Goal: Task Accomplishment & Management: Complete application form

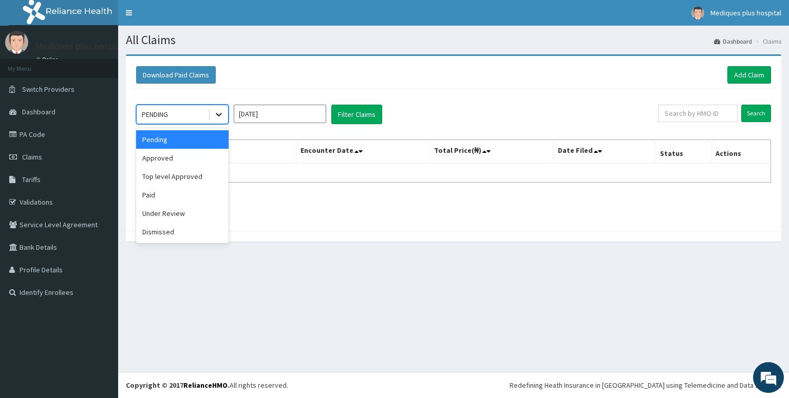
click at [215, 112] on icon at bounding box center [219, 114] width 10 height 10
click at [193, 157] on div "Approved" at bounding box center [182, 158] width 92 height 18
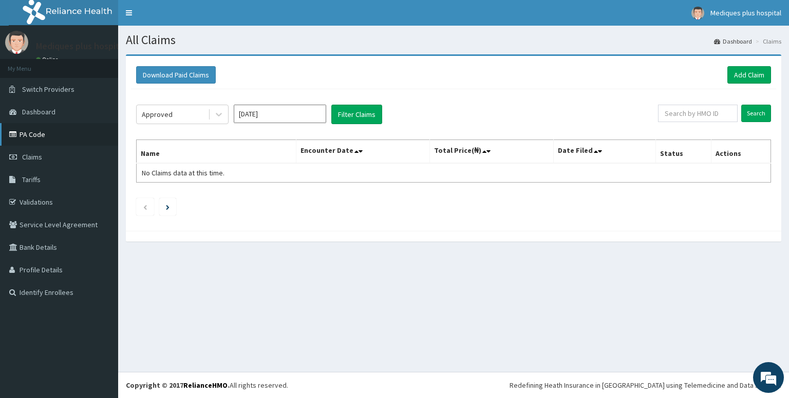
click at [44, 139] on link "PA Code" at bounding box center [59, 134] width 118 height 23
click at [750, 78] on link "Add Claim" at bounding box center [749, 74] width 44 height 17
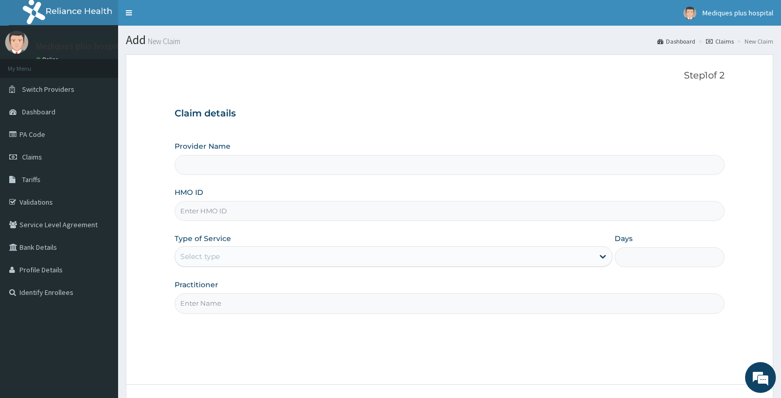
type input "Mediques Plus Hospital"
click at [238, 201] on input "HMO ID" at bounding box center [449, 211] width 549 height 20
paste input "TBE/10019/B"
type input "TBE/10019/B"
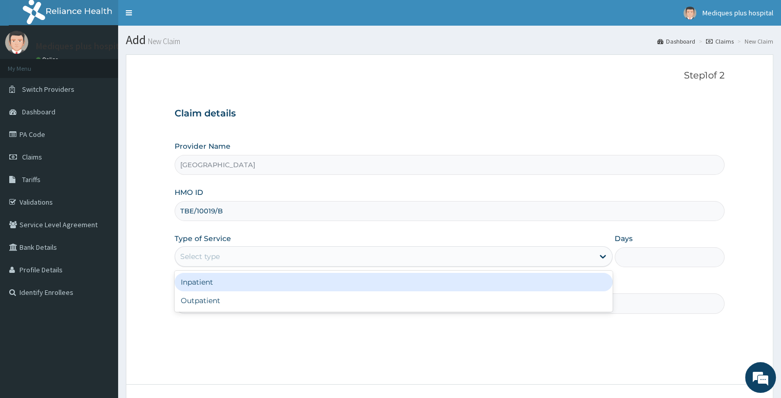
click at [248, 256] on div "Select type" at bounding box center [384, 257] width 419 height 16
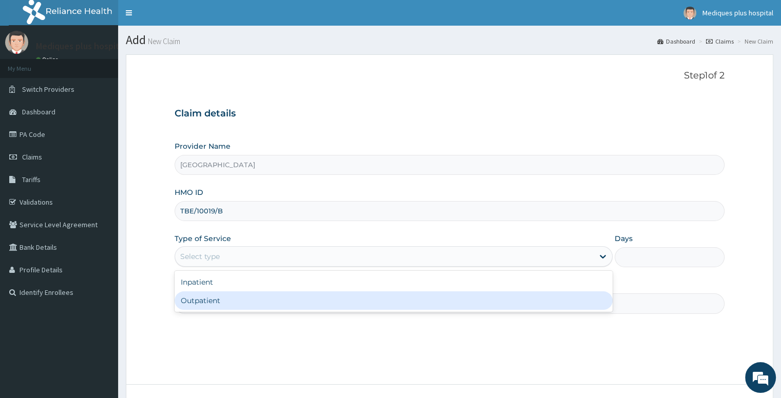
click at [250, 299] on div "Outpatient" at bounding box center [394, 301] width 438 height 18
type input "1"
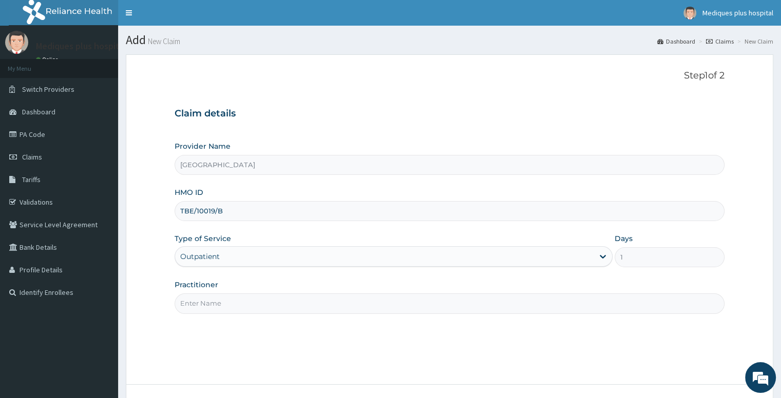
click at [508, 302] on input "Practitioner" at bounding box center [449, 304] width 549 height 20
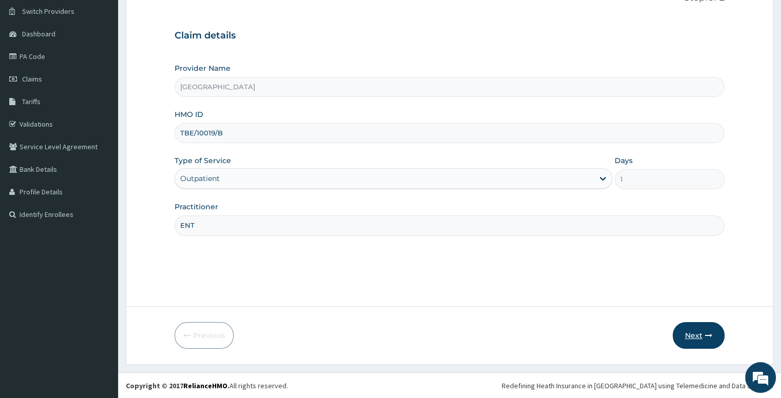
type input "ENT"
click at [697, 344] on button "Next" at bounding box center [699, 335] width 52 height 27
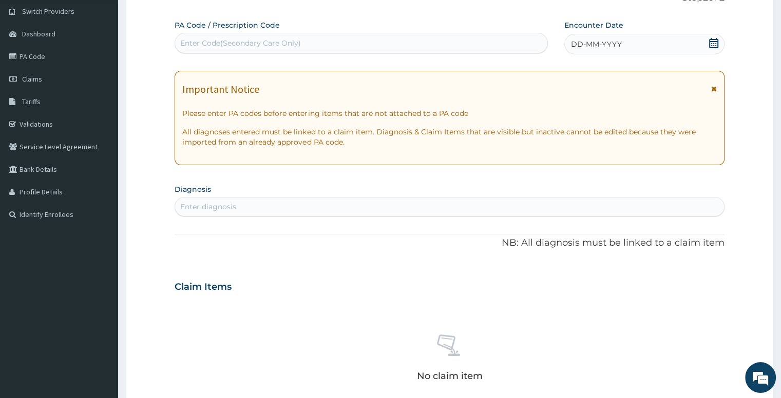
click at [308, 39] on div "Enter Code(Secondary Care Only)" at bounding box center [361, 43] width 372 height 16
paste input "PA/2AEE53"
type input "PA/2AEE53"
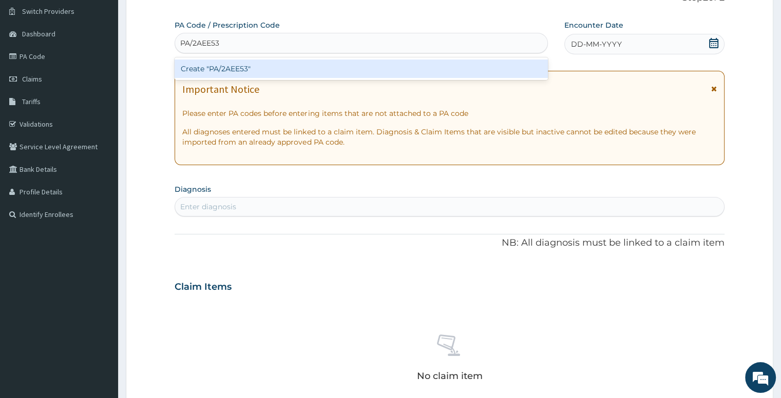
click at [349, 68] on div "Create "PA/2AEE53"" at bounding box center [361, 69] width 373 height 18
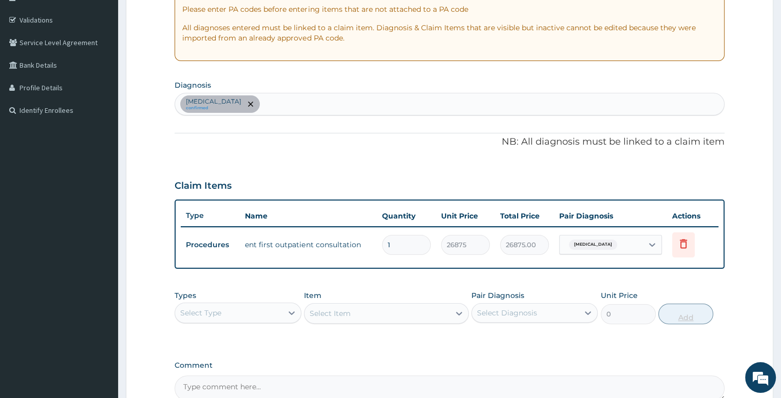
scroll to position [186, 0]
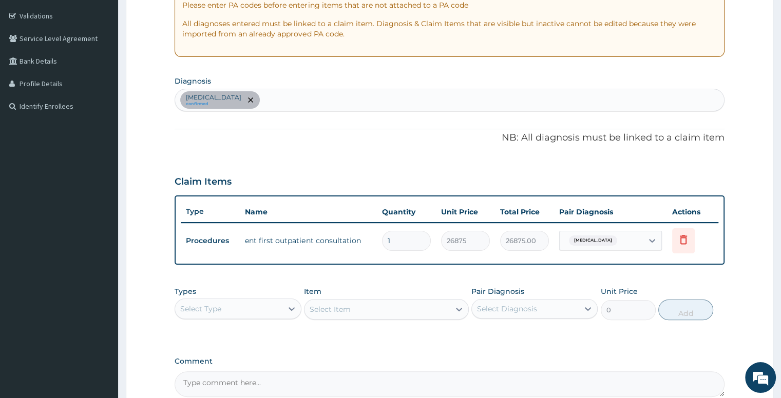
click at [664, 276] on div "PA Code / Prescription Code PA/2AEE53 Encounter Date 14-09-2025 Important Notic…" at bounding box center [449, 155] width 549 height 486
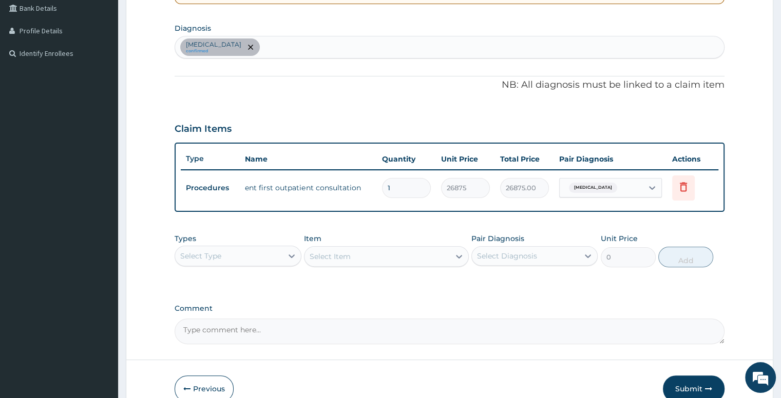
scroll to position [279, 0]
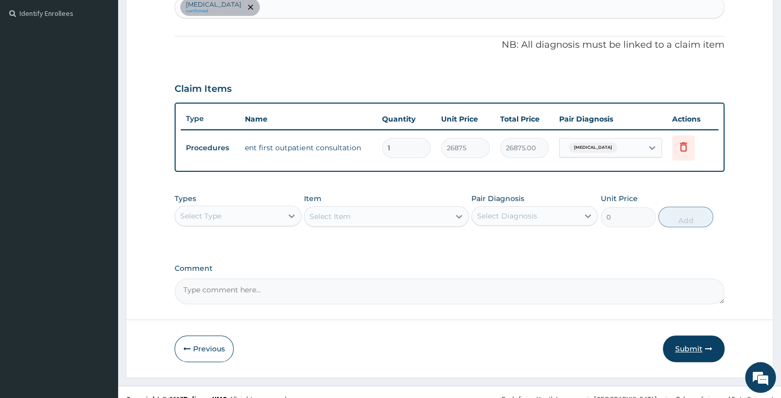
click at [684, 343] on button "Submit" at bounding box center [694, 349] width 62 height 27
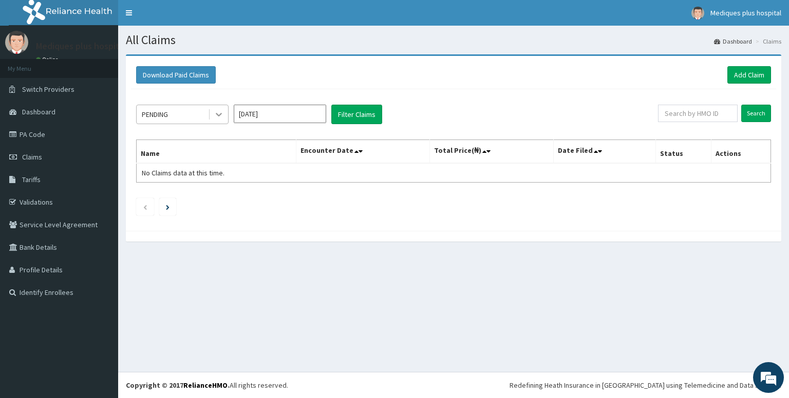
click at [223, 115] on icon at bounding box center [219, 114] width 10 height 10
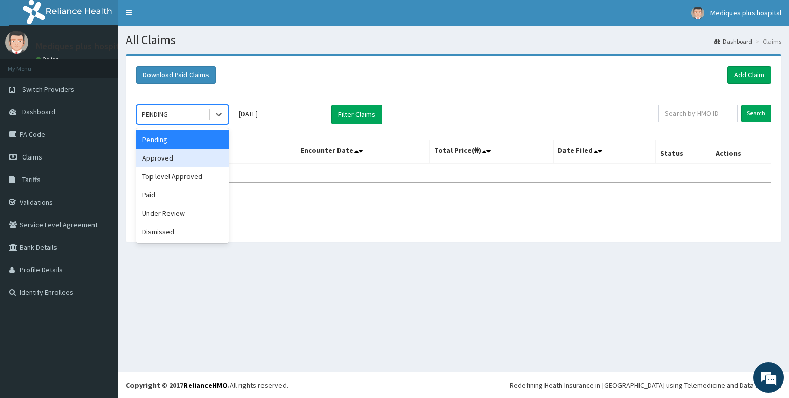
click at [187, 157] on div "Approved" at bounding box center [182, 158] width 92 height 18
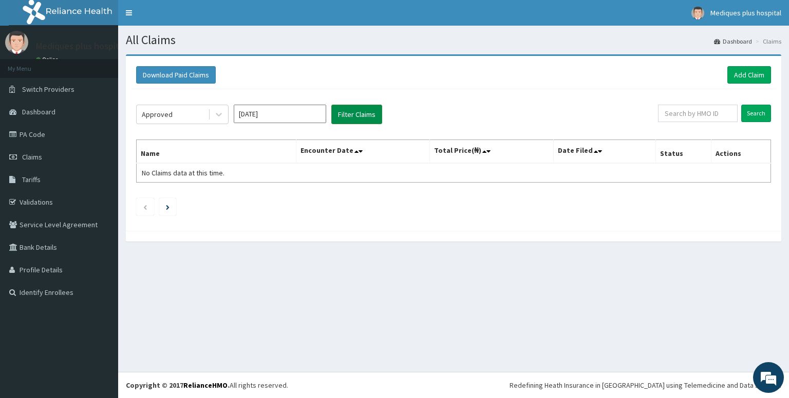
click at [372, 119] on button "Filter Claims" at bounding box center [356, 115] width 51 height 20
